Goal: Task Accomplishment & Management: Manage account settings

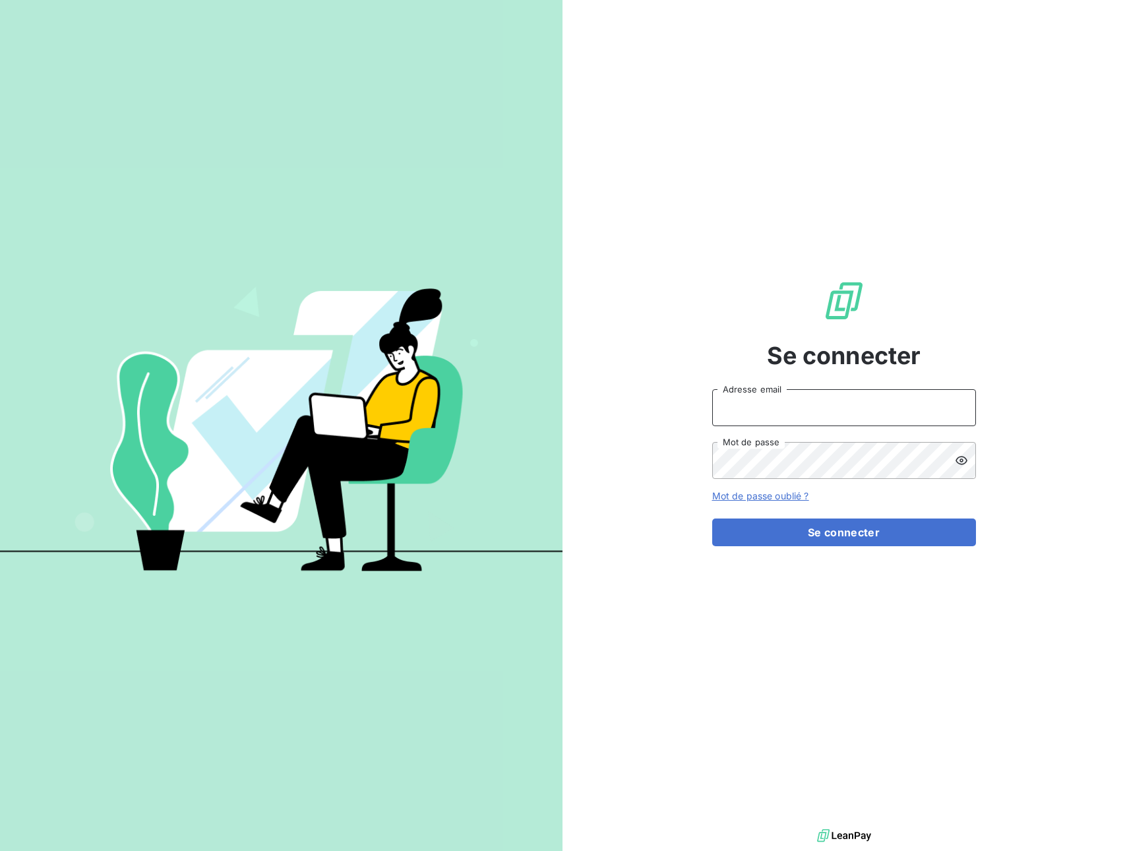
click at [787, 407] on input "Adresse email" at bounding box center [844, 407] width 264 height 37
type input "[EMAIL_ADDRESS][DOMAIN_NAME]"
click at [851, 542] on button "Se connecter" at bounding box center [844, 532] width 264 height 28
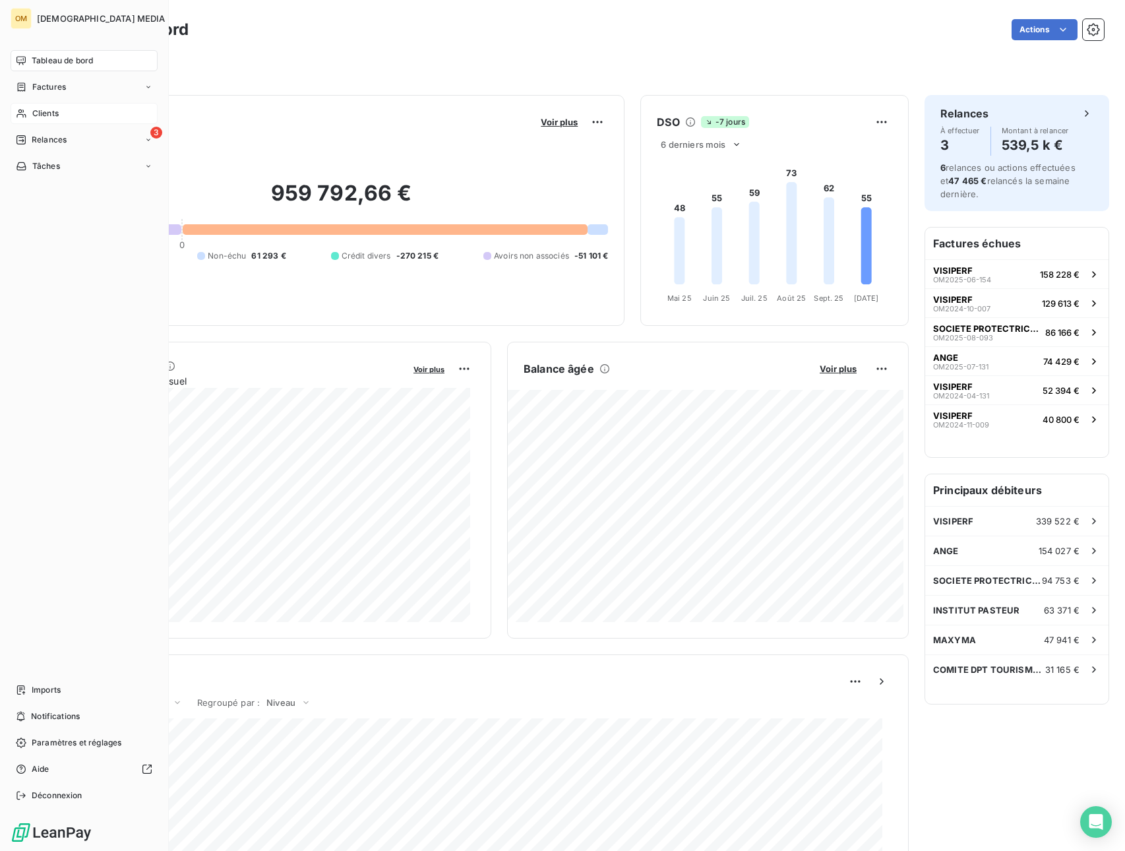
drag, startPoint x: 28, startPoint y: 115, endPoint x: 43, endPoint y: 112, distance: 14.7
click at [28, 114] on div "Clients" at bounding box center [84, 113] width 147 height 21
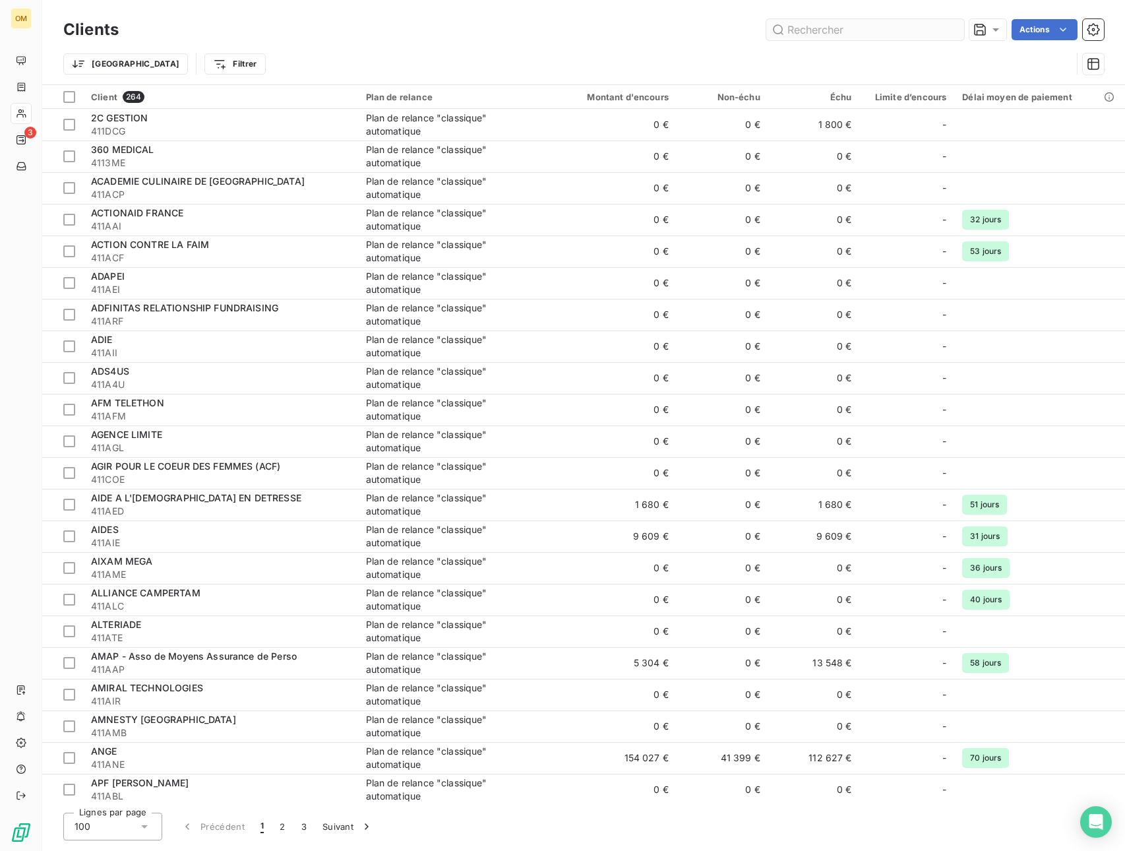
click at [862, 36] on input "text" at bounding box center [865, 29] width 198 height 21
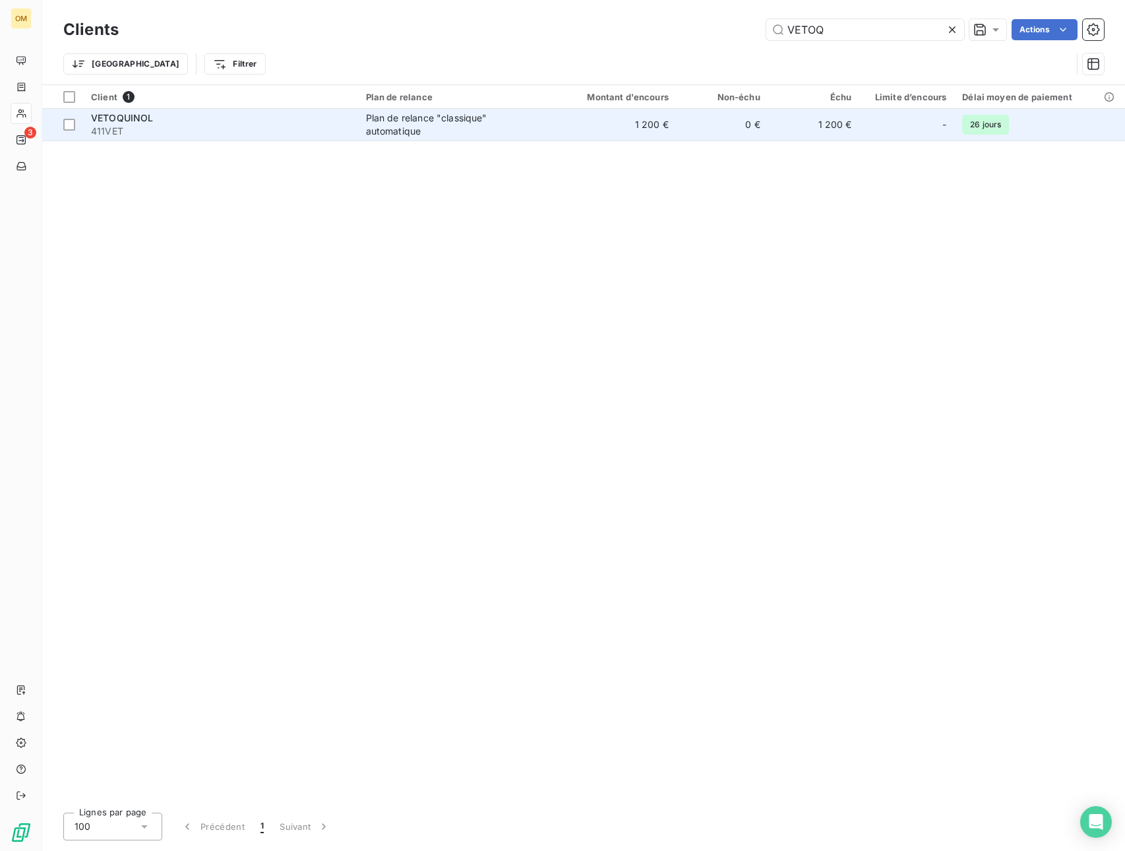
type input "VETOQ"
click at [450, 125] on div "Plan de relance "classique" automatique" at bounding box center [448, 124] width 165 height 26
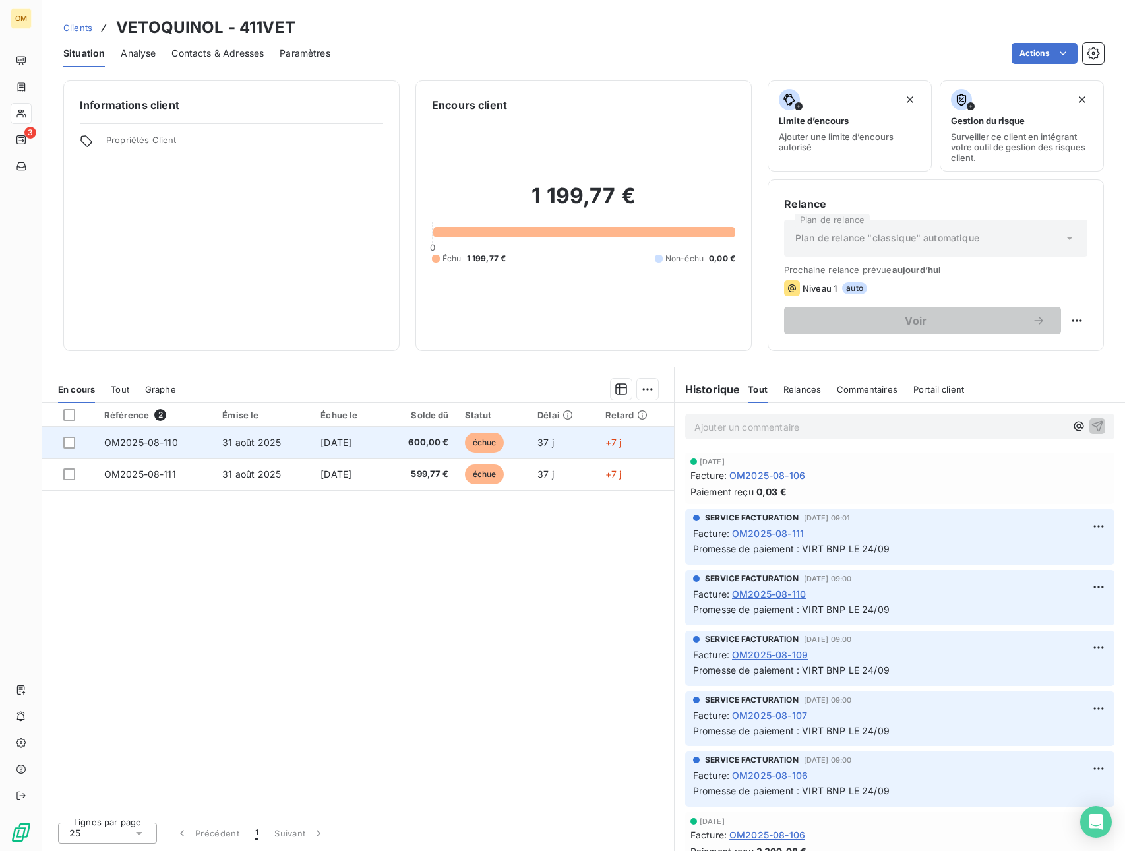
click at [575, 436] on td "37 j" at bounding box center [563, 443] width 68 height 32
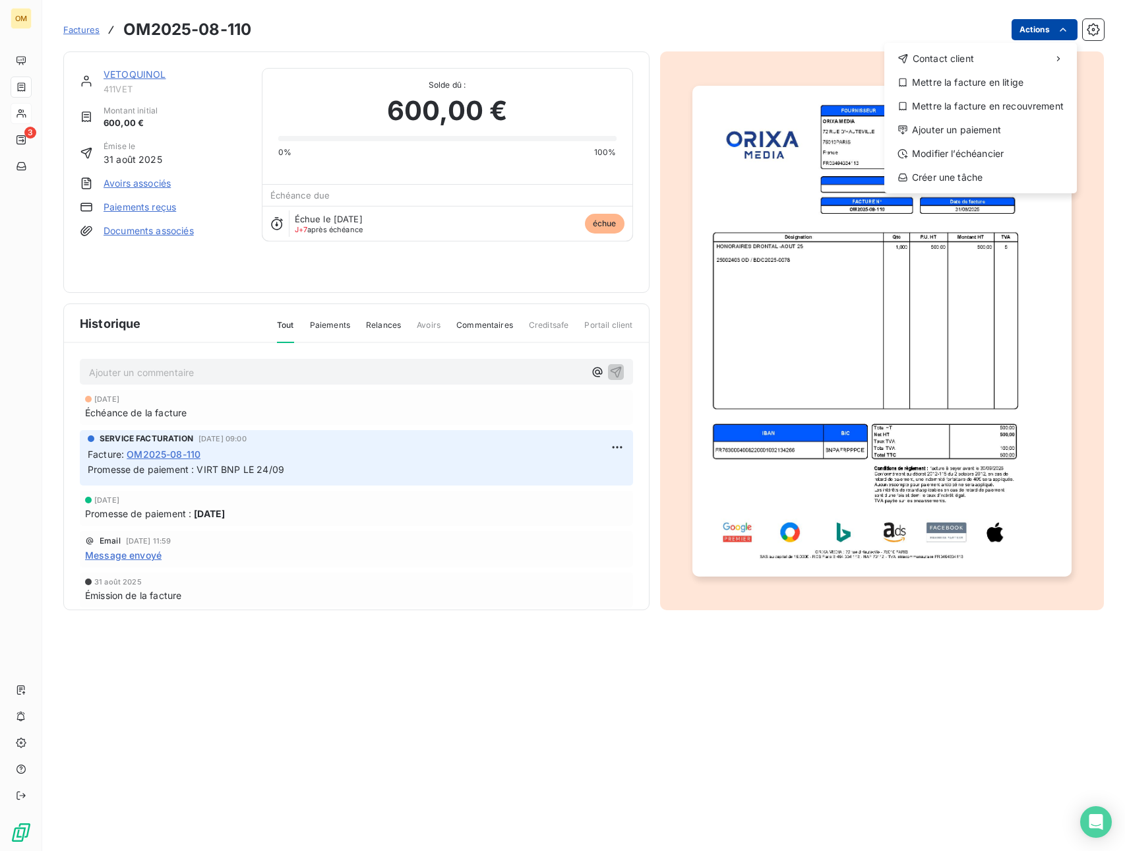
click at [1042, 31] on html "OM 3 Factures OM2025-08-110 Actions Contact client Mettre la facture en litige …" at bounding box center [562, 425] width 1125 height 851
click at [971, 133] on div "Ajouter un paiement" at bounding box center [980, 129] width 182 height 21
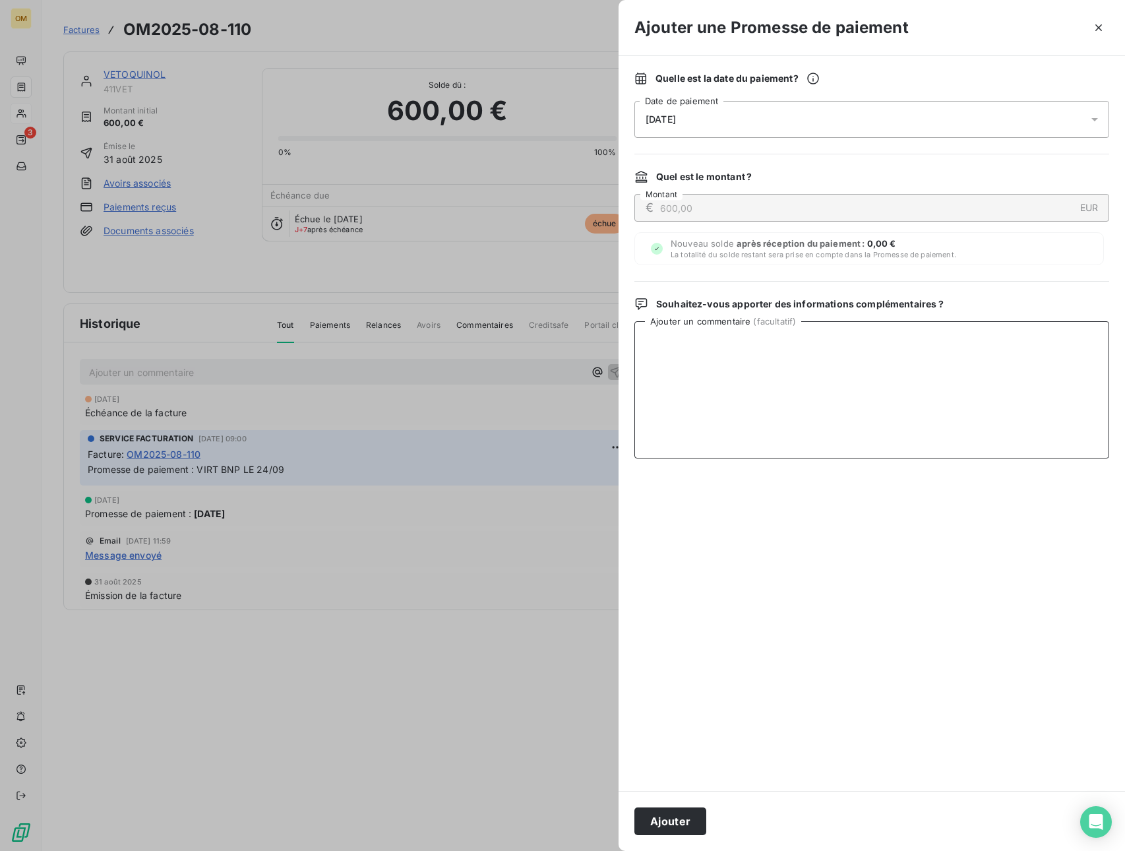
click at [802, 359] on textarea "Ajouter un commentaire ( facultatif )" at bounding box center [871, 389] width 475 height 137
drag, startPoint x: 800, startPoint y: 357, endPoint x: 617, endPoint y: 371, distance: 183.2
click at [617, 850] on div "Ajouter une Promesse de paiement Quelle est la date du paiement ? [DATE] Date d…" at bounding box center [562, 851] width 1125 height 0
type textarea "VIRT BNP LE 08/10"
click at [686, 811] on button "Ajouter" at bounding box center [670, 821] width 72 height 28
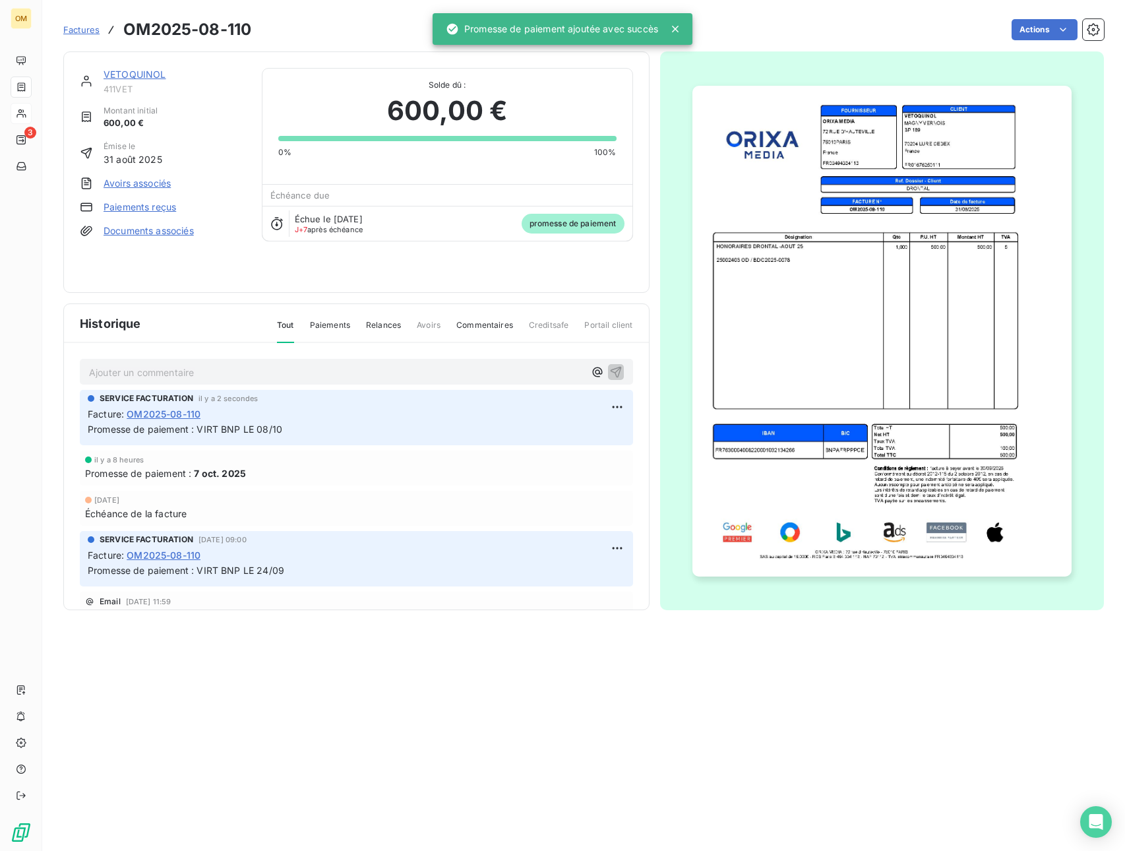
click at [154, 70] on link "VETOQUINOL" at bounding box center [135, 74] width 63 height 11
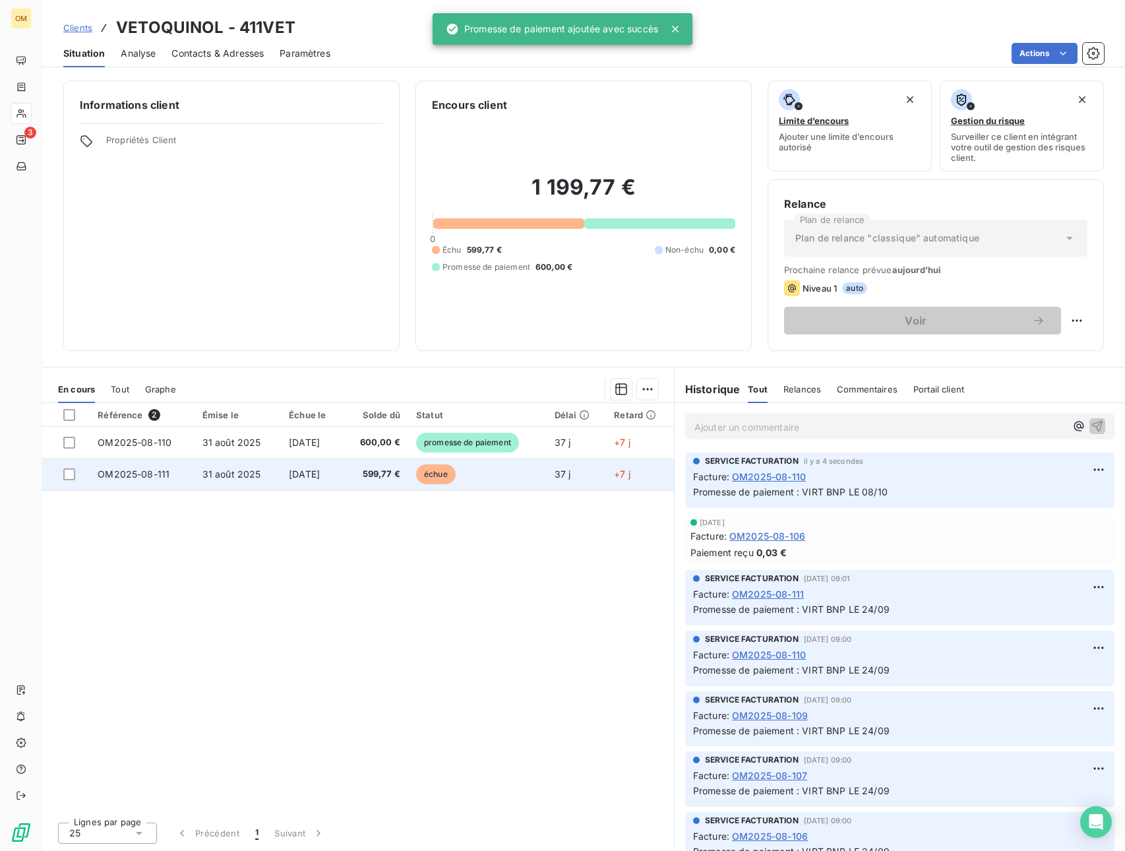
click at [377, 465] on td "599,77 €" at bounding box center [375, 474] width 65 height 32
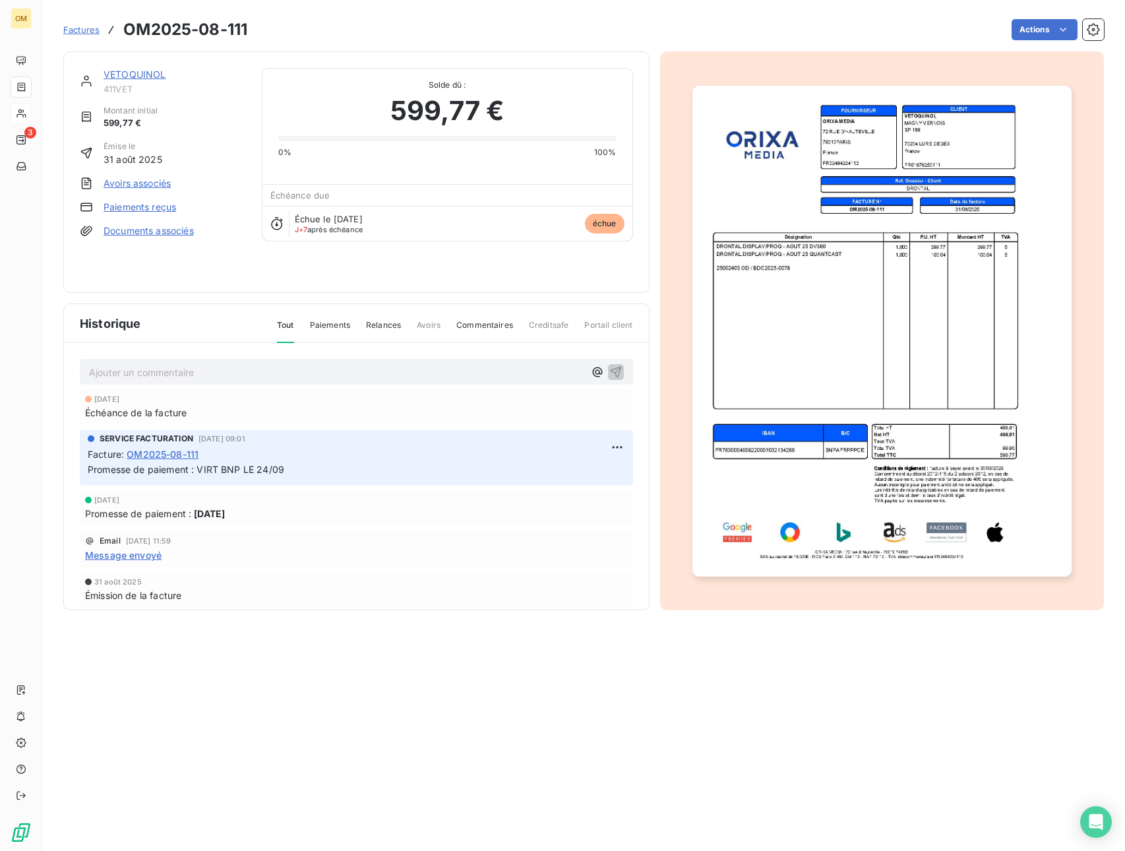
click at [1029, 42] on div "Factures OM2025-08-111 Actions" at bounding box center [583, 30] width 1040 height 28
click at [1025, 33] on html "OM 3 Factures OM2025-08-111 Actions VETOQUINOL 411VET Montant initial 599,77 € …" at bounding box center [562, 425] width 1125 height 851
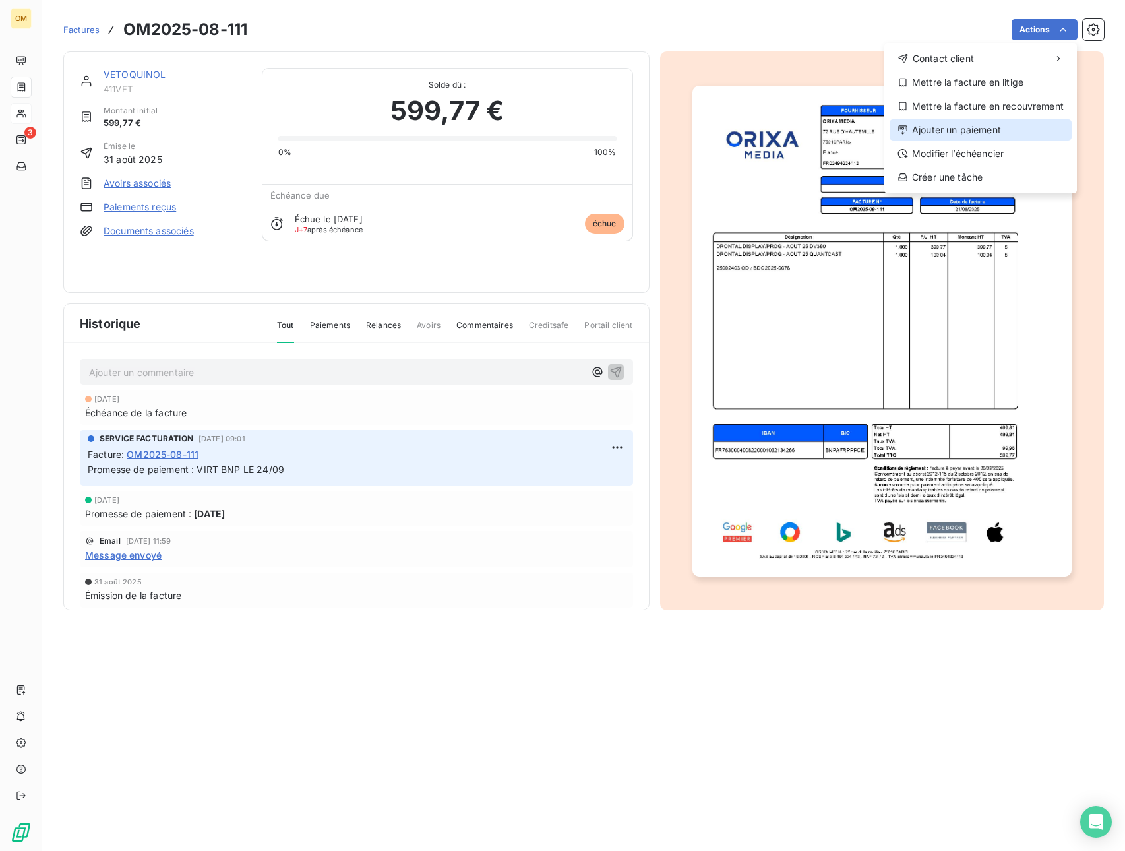
click at [983, 126] on div "Ajouter un paiement" at bounding box center [980, 129] width 182 height 21
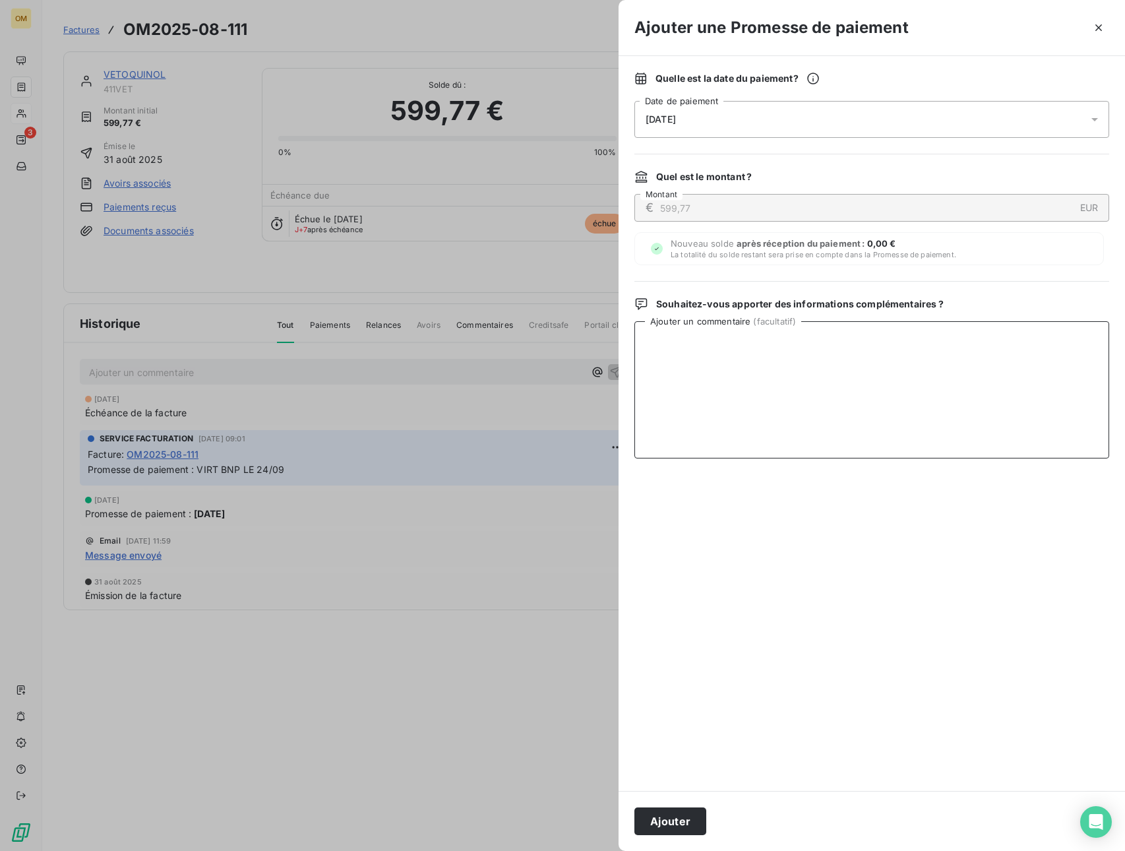
click at [739, 392] on textarea "Ajouter un commentaire ( facultatif )" at bounding box center [871, 389] width 475 height 137
paste textarea "VIRT BNP LE 08/10"
type textarea "VIRT BNP LE 08/10"
click at [688, 821] on button "Ajouter" at bounding box center [670, 821] width 72 height 28
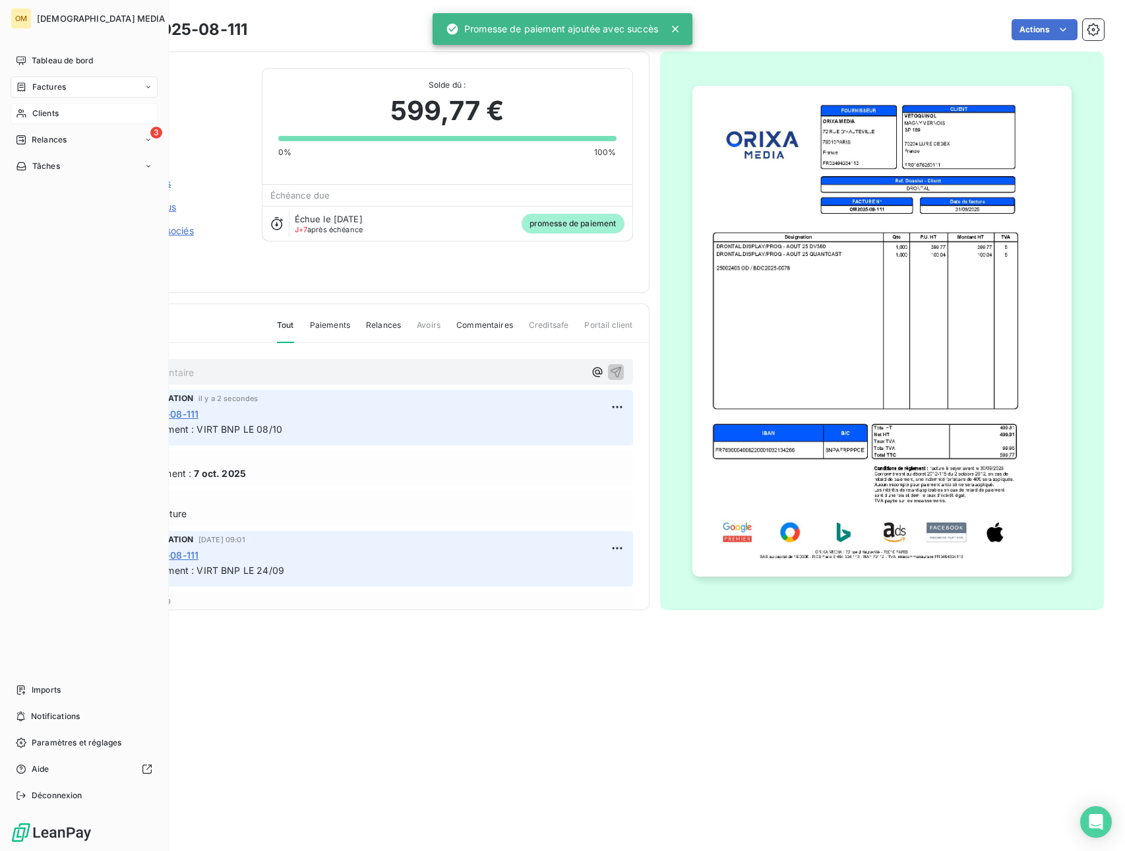
click at [38, 65] on span "Tableau de bord" at bounding box center [62, 61] width 61 height 12
